Goal: Task Accomplishment & Management: Manage account settings

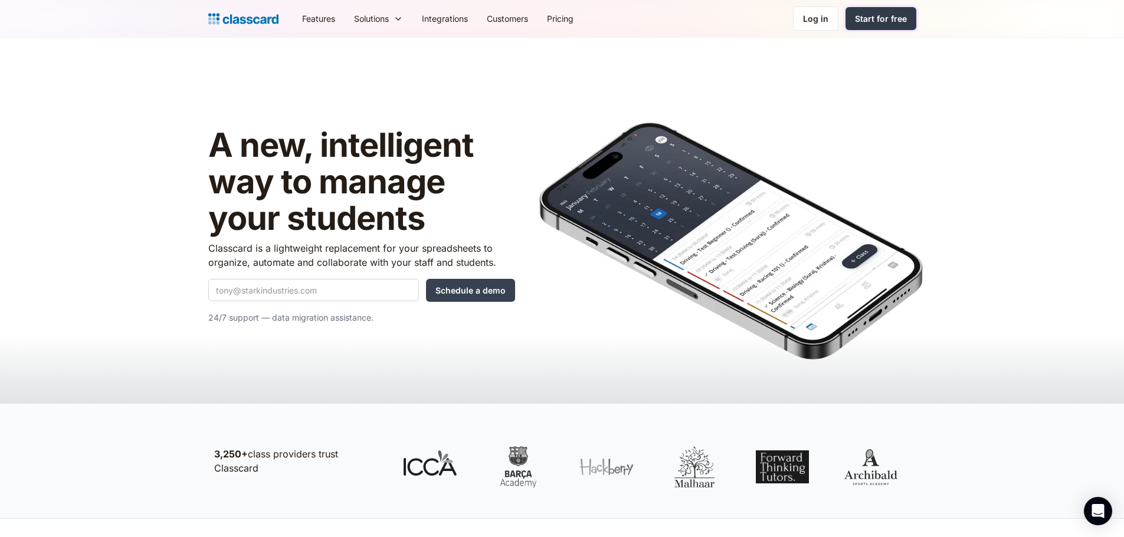
click at [865, 21] on div "Start for free" at bounding box center [881, 18] width 52 height 12
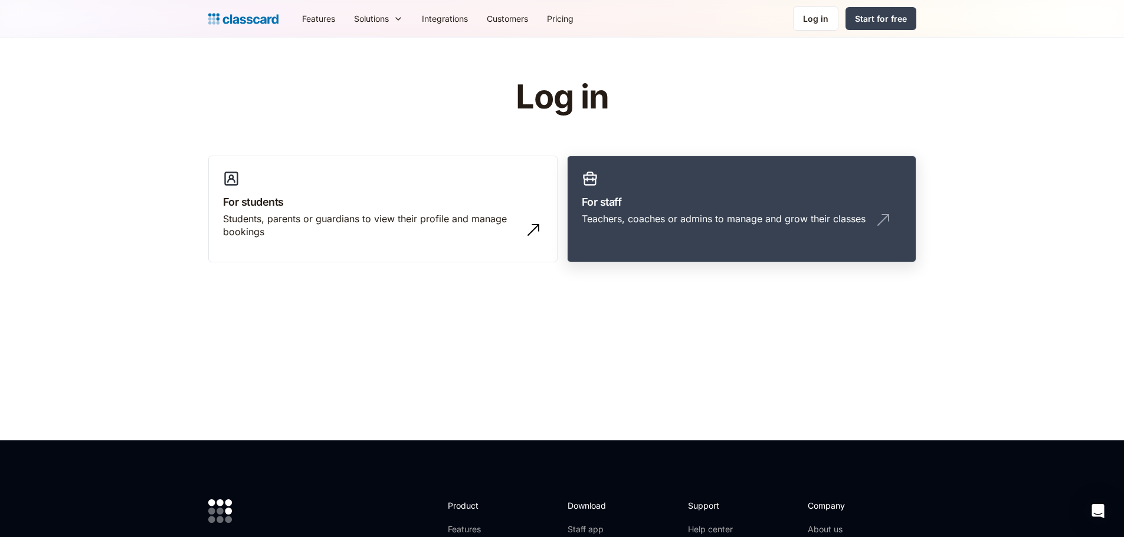
click at [668, 209] on h3 "For staff" at bounding box center [742, 202] width 320 height 16
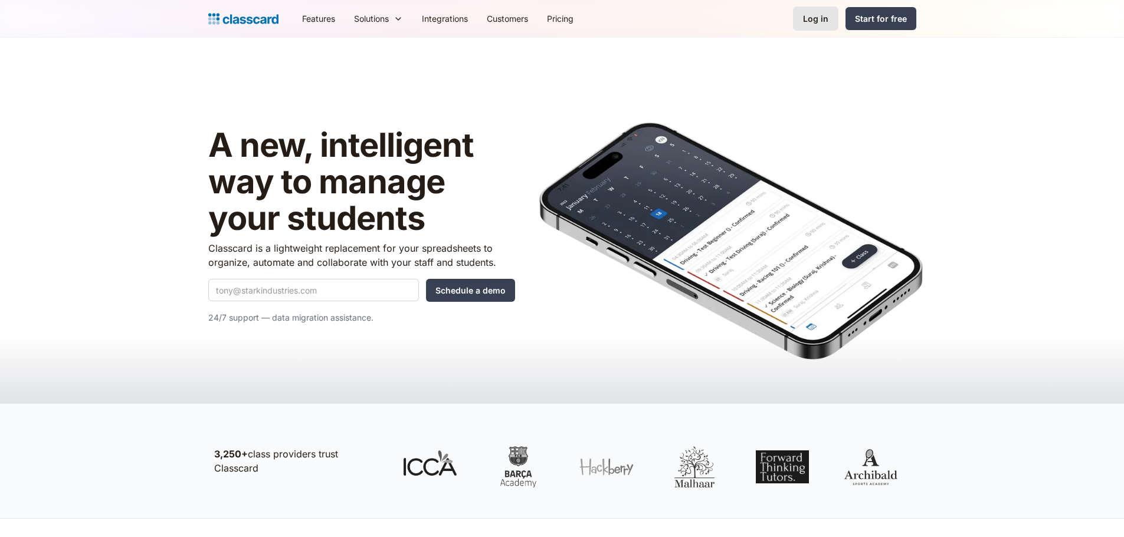
click at [819, 14] on div "Log in" at bounding box center [815, 18] width 25 height 12
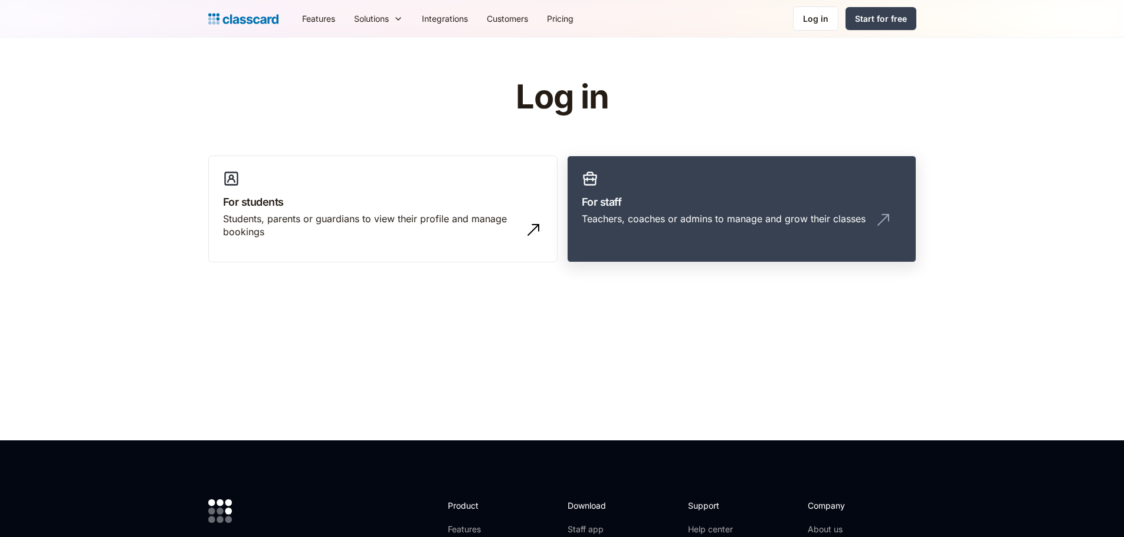
click at [682, 215] on div "Teachers, coaches or admins to manage and grow their classes" at bounding box center [724, 218] width 284 height 13
